Goal: Task Accomplishment & Management: Use online tool/utility

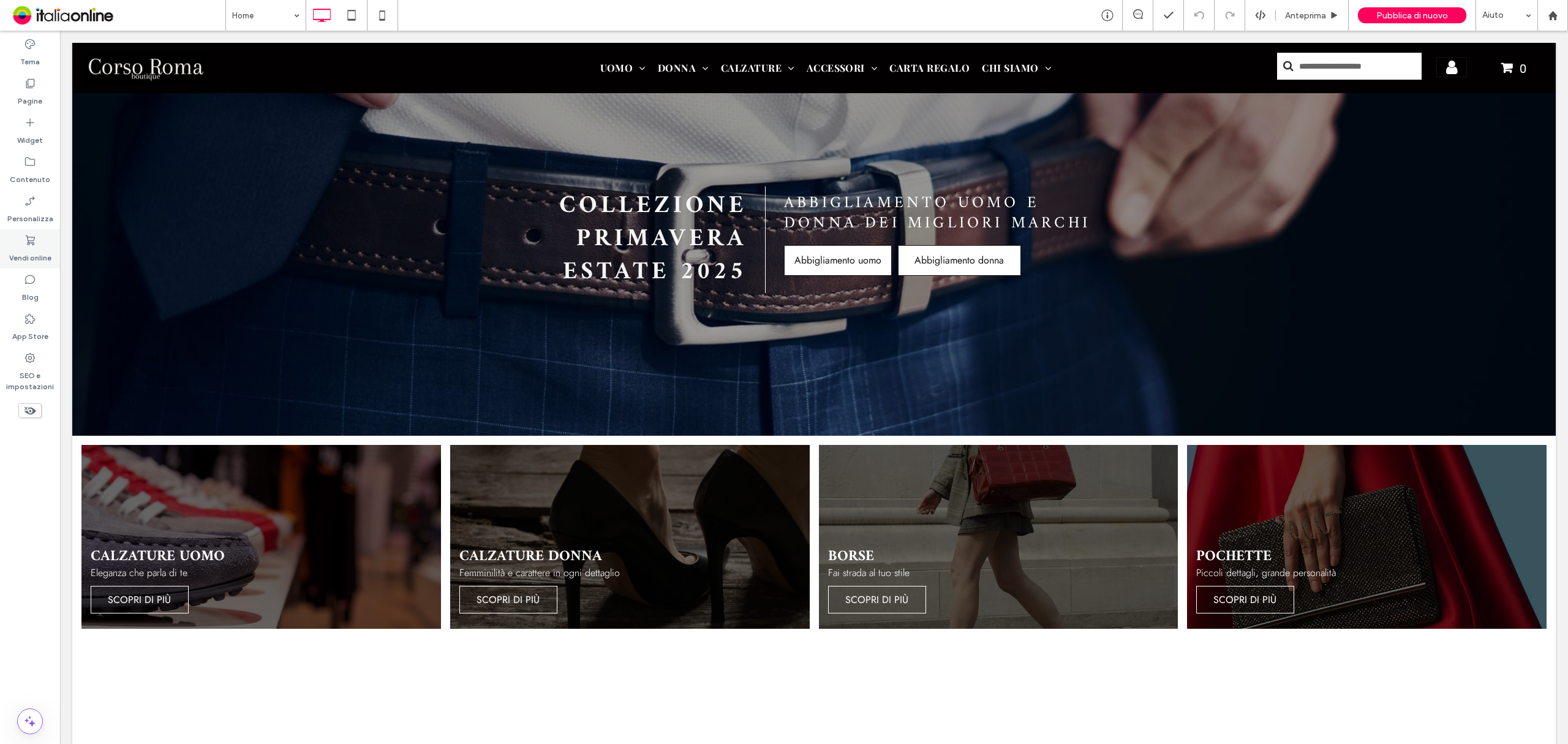
click at [35, 241] on icon at bounding box center [29, 240] width 13 height 13
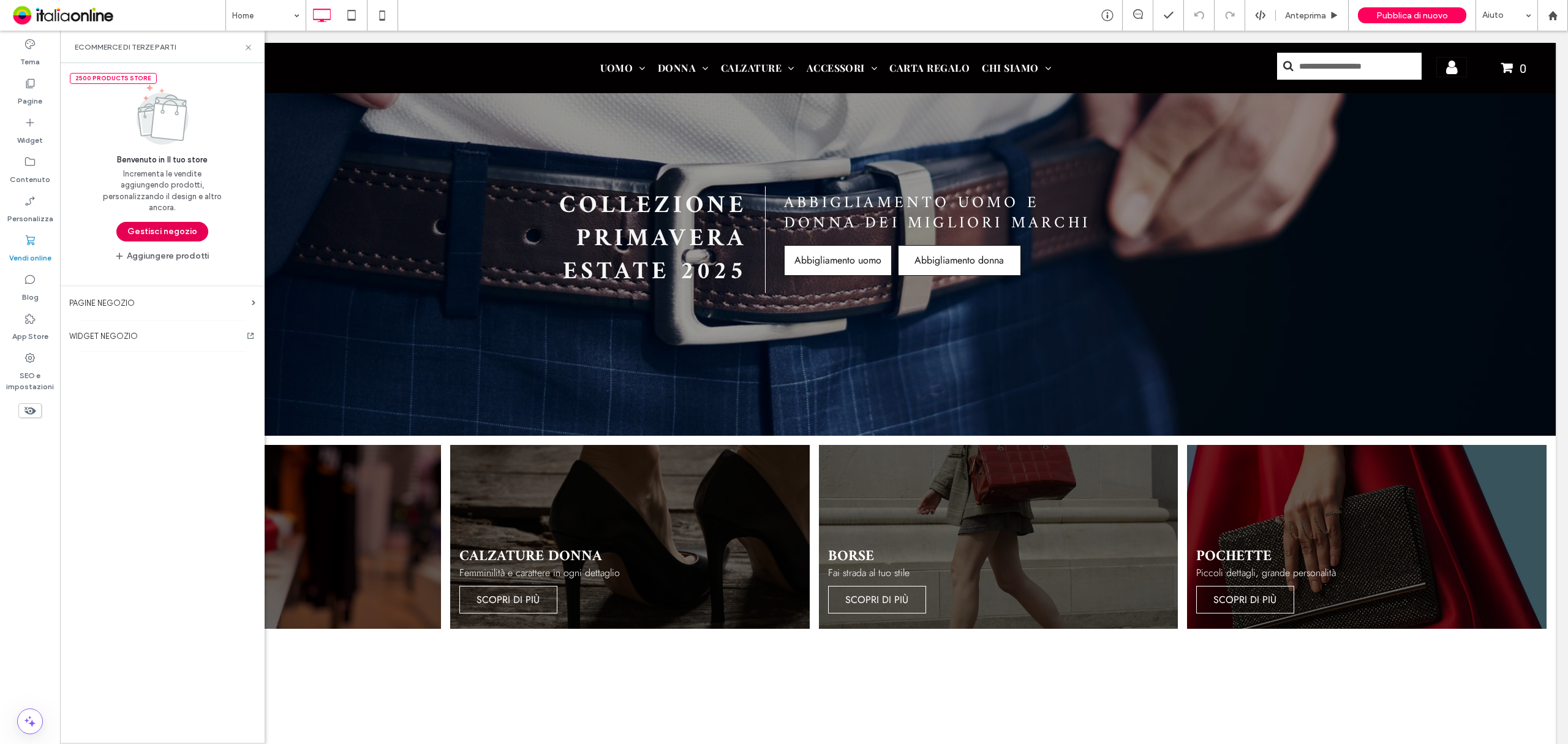
click at [190, 227] on button "Gestisci negozio" at bounding box center [162, 231] width 92 height 20
